Goal: Navigation & Orientation: Find specific page/section

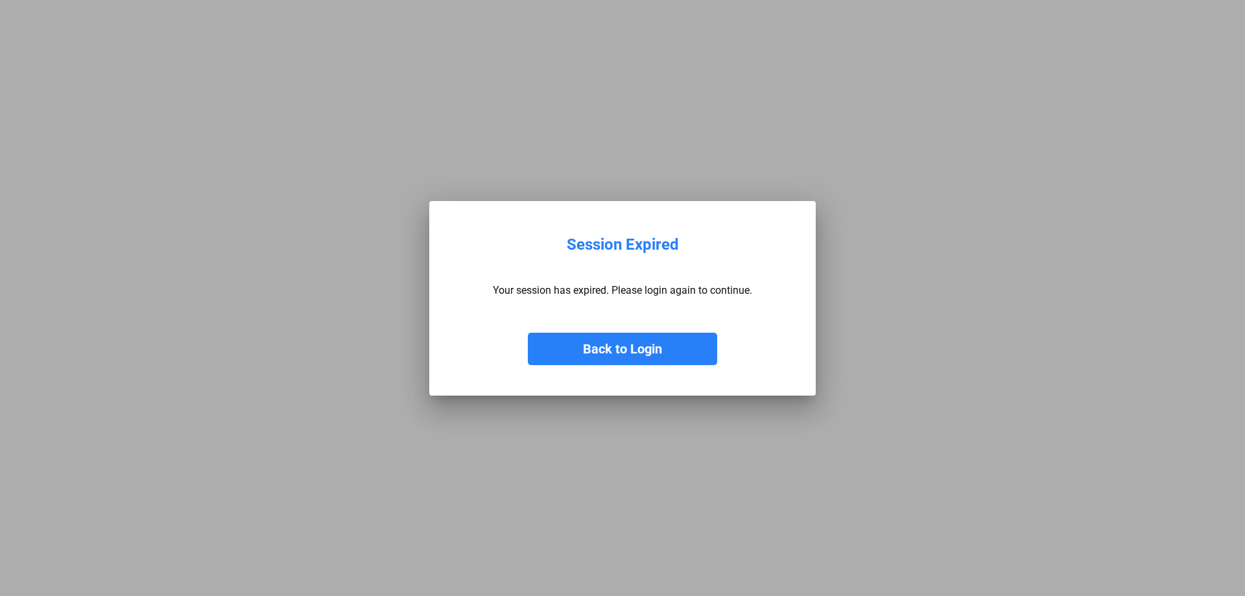
click at [699, 336] on button "Back to Login" at bounding box center [622, 349] width 189 height 32
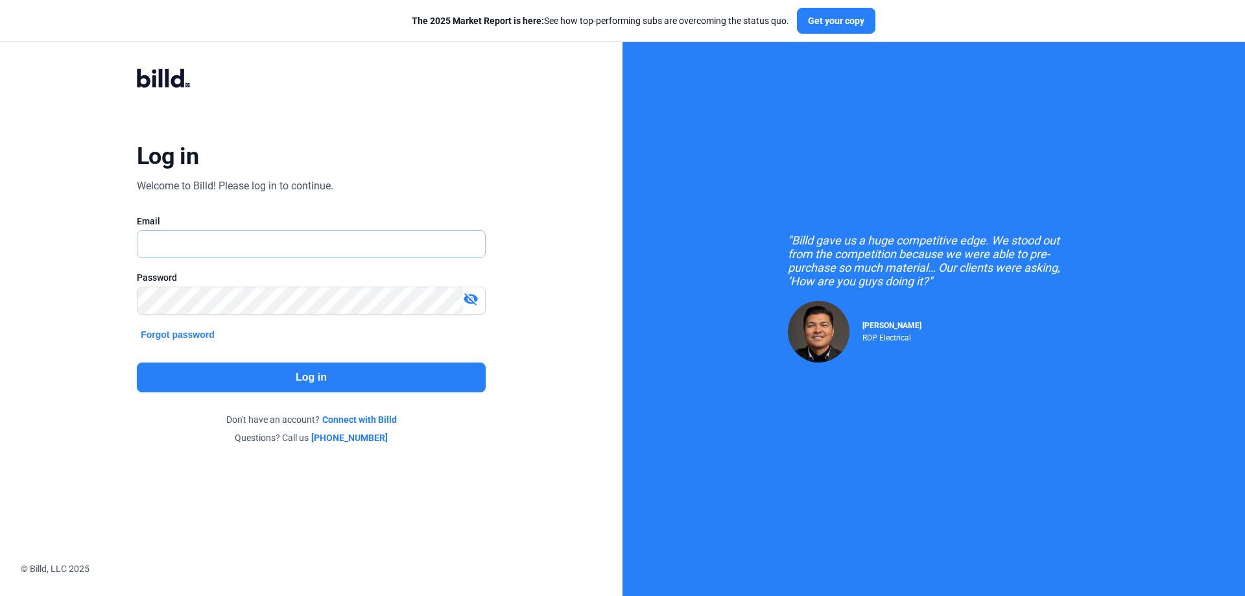
type input "[EMAIL_ADDRESS][DOMAIN_NAME]"
click at [342, 366] on button "Log in" at bounding box center [311, 377] width 349 height 30
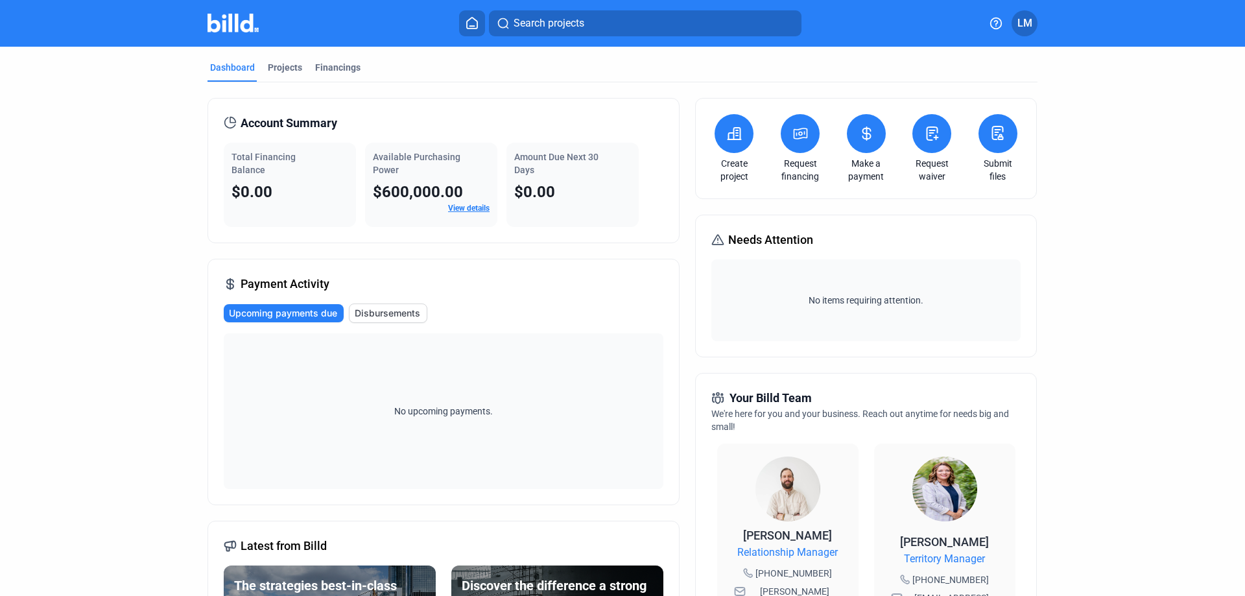
scroll to position [259, 0]
